Goal: Find specific page/section: Find specific page/section

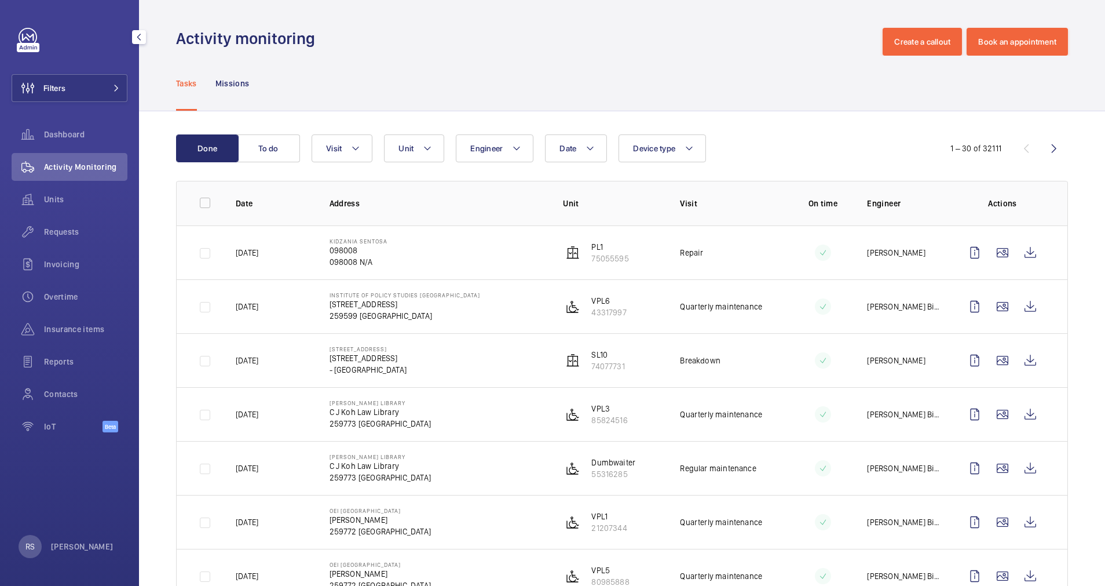
drag, startPoint x: 112, startPoint y: 91, endPoint x: 111, endPoint y: 105, distance: 14.5
click at [112, 93] on button "Filters" at bounding box center [70, 88] width 116 height 28
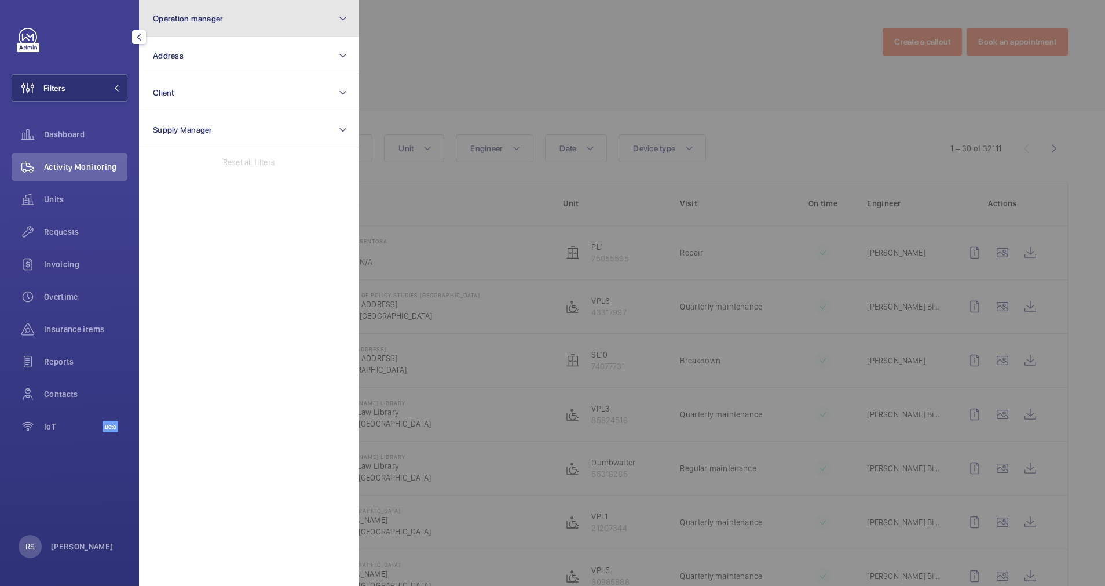
click at [305, 22] on button "Operation manager" at bounding box center [249, 18] width 220 height 37
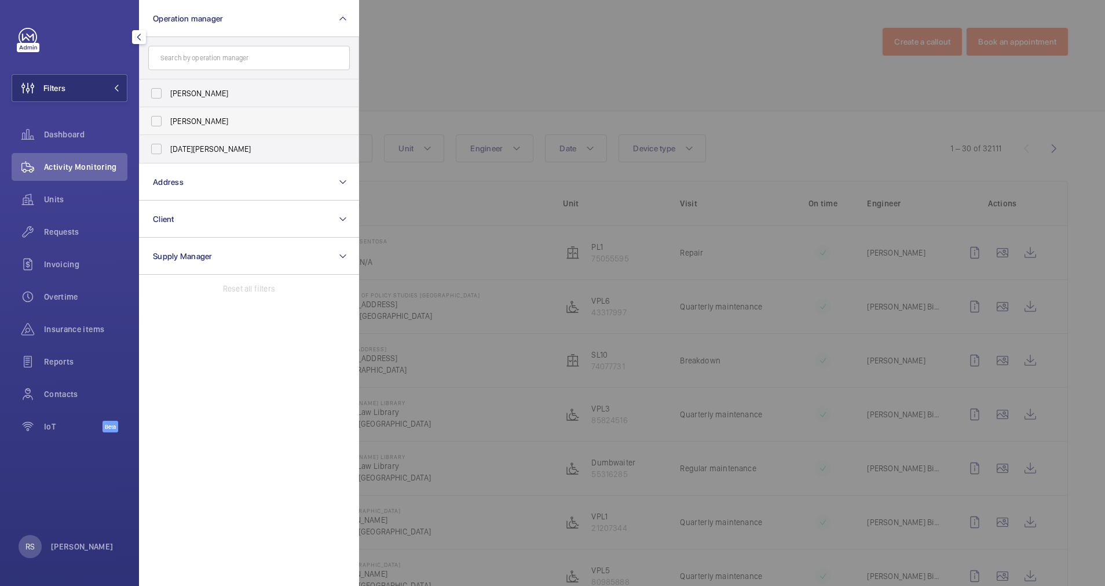
click at [214, 119] on span "[PERSON_NAME]" at bounding box center [249, 121] width 159 height 12
click at [168, 119] on input "[PERSON_NAME]" at bounding box center [156, 121] width 23 height 23
checkbox input "true"
click at [554, 67] on div at bounding box center [911, 293] width 1105 height 586
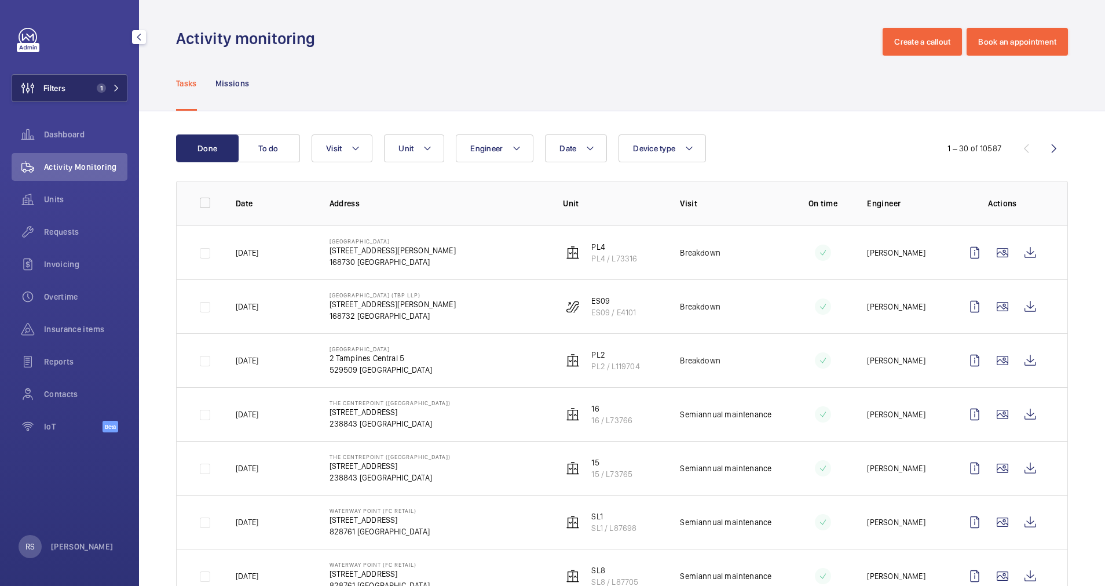
click at [115, 87] on mat-icon at bounding box center [116, 88] width 7 height 7
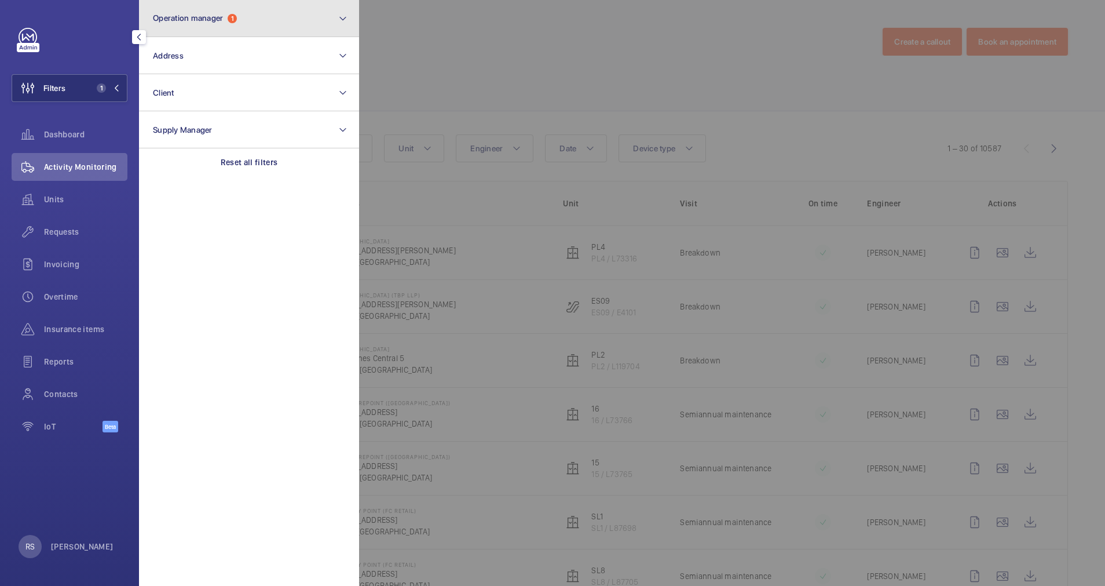
click at [278, 16] on button "Operation manager 1" at bounding box center [249, 18] width 220 height 37
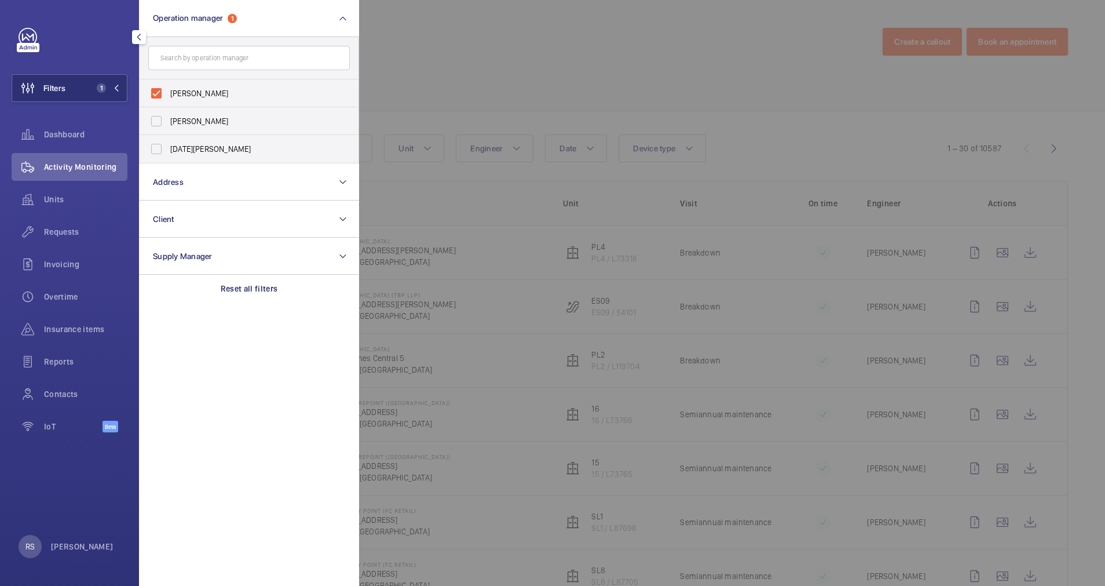
click at [597, 66] on div at bounding box center [911, 293] width 1105 height 586
